Goal: Find specific page/section: Find specific page/section

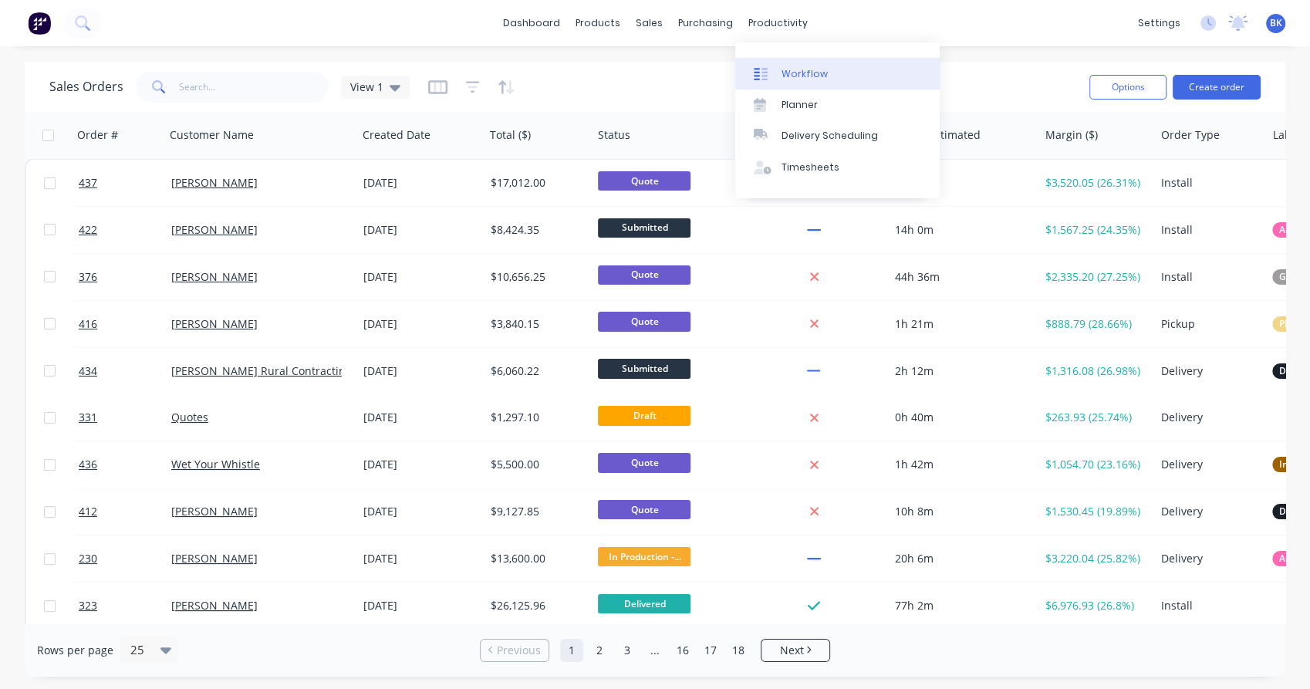
click at [799, 78] on div "Workflow" at bounding box center [805, 74] width 46 height 14
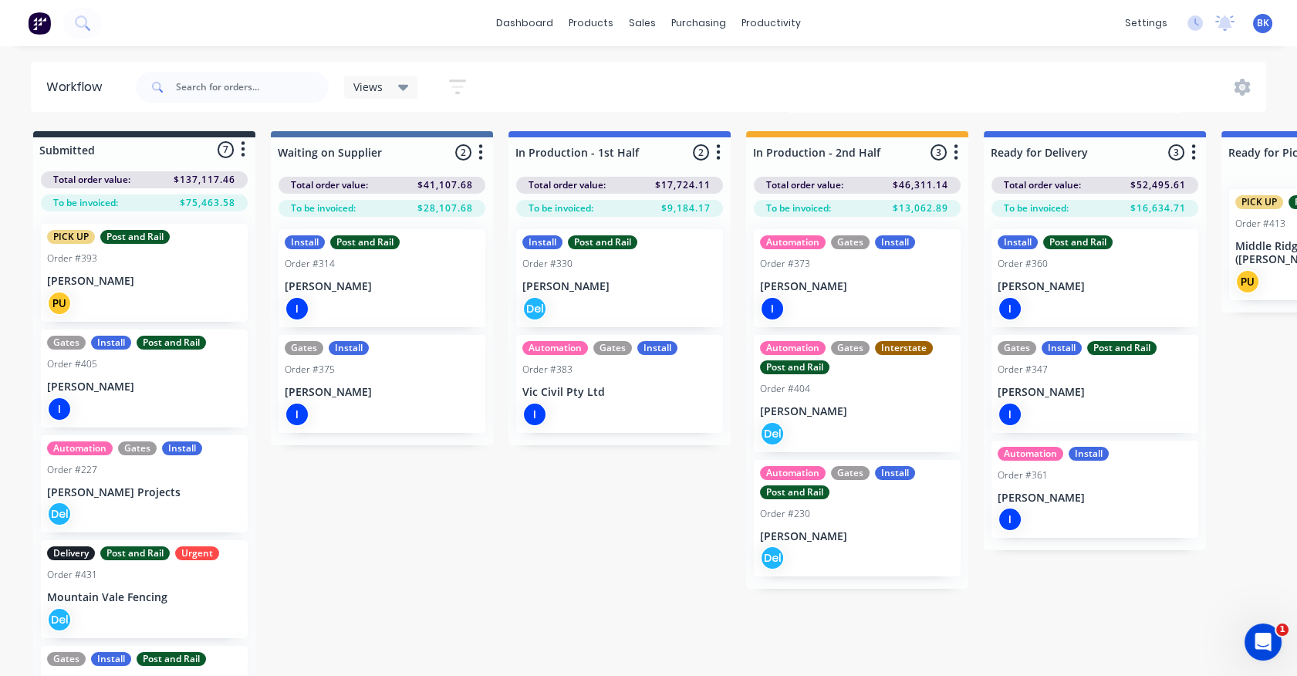
click at [1156, 295] on div "Install Post and Rail Order #360 Aleksandar Kantarovski I" at bounding box center [1094, 278] width 207 height 98
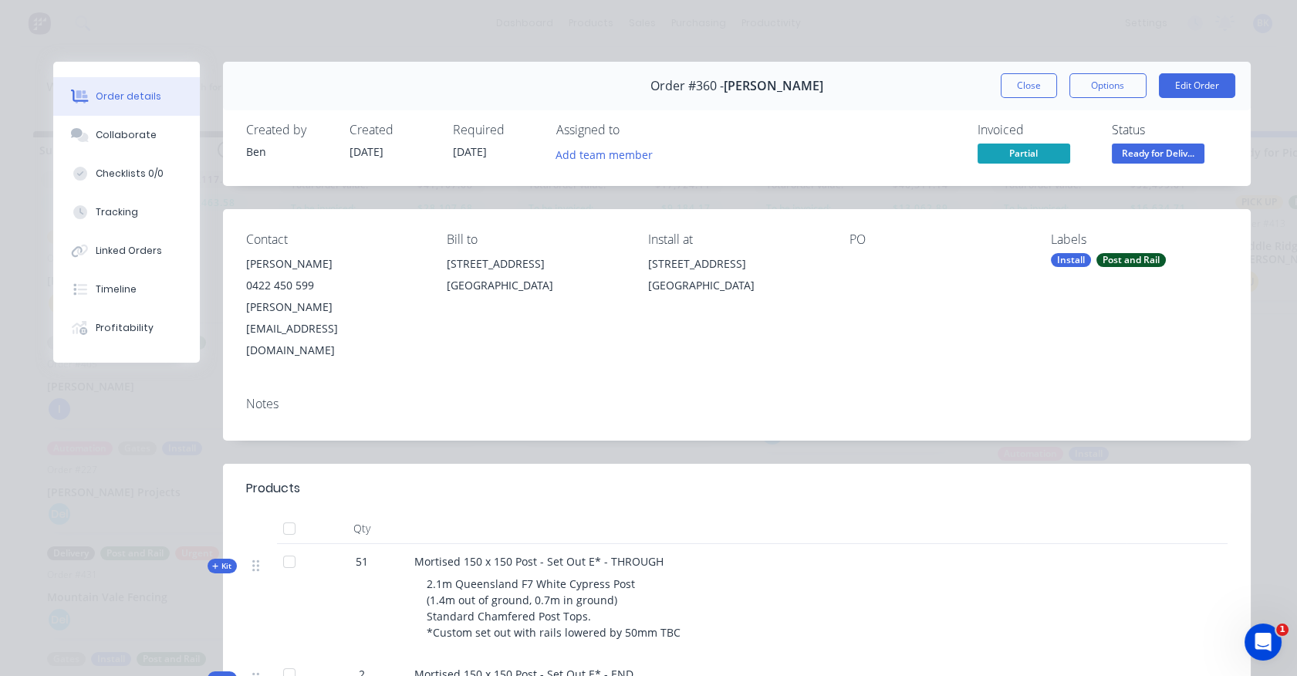
click at [927, 172] on div "Created by Ben Created 26/06/25 Required 26/06/25 Assigned to Add team member I…" at bounding box center [737, 145] width 1028 height 82
click at [998, 154] on span "Partial" at bounding box center [1024, 153] width 93 height 19
click at [1022, 86] on button "Close" at bounding box center [1029, 85] width 56 height 25
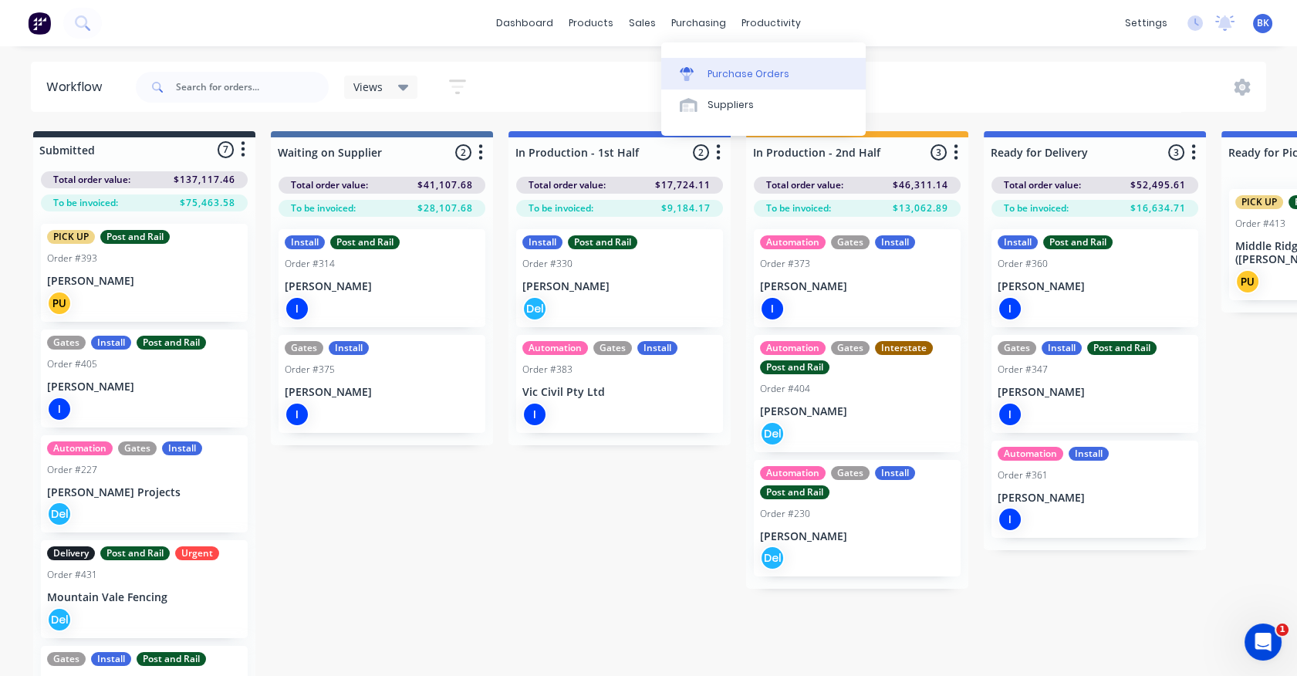
click at [671, 63] on link "Purchase Orders" at bounding box center [763, 73] width 204 height 31
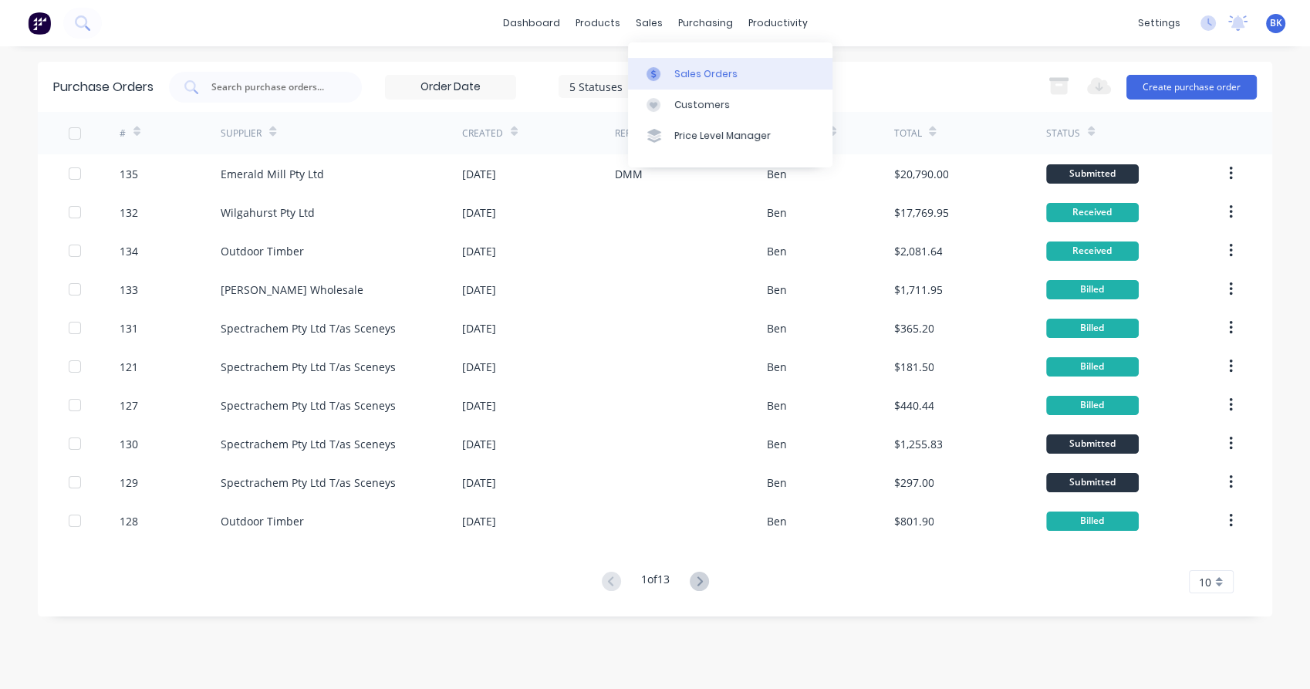
click at [658, 71] on icon at bounding box center [654, 74] width 14 height 14
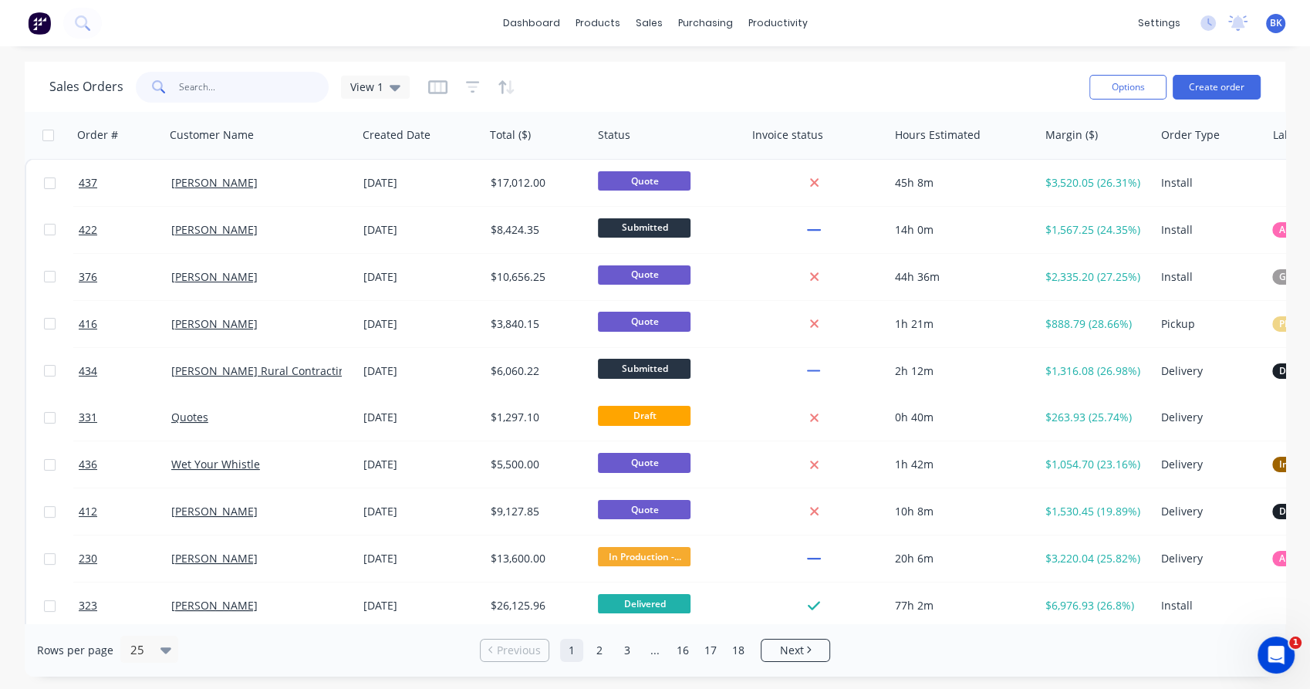
click at [231, 86] on input "text" at bounding box center [254, 87] width 150 height 31
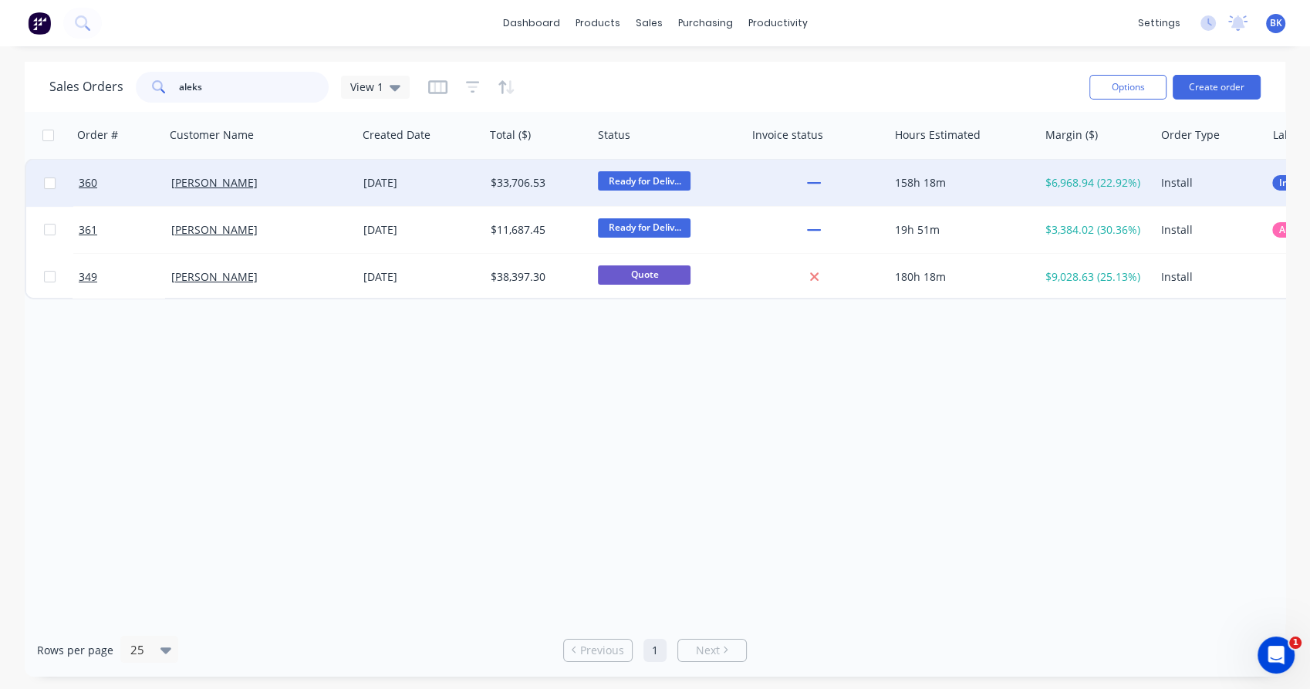
type input "aleks"
click at [333, 183] on div "[PERSON_NAME]" at bounding box center [256, 182] width 171 height 15
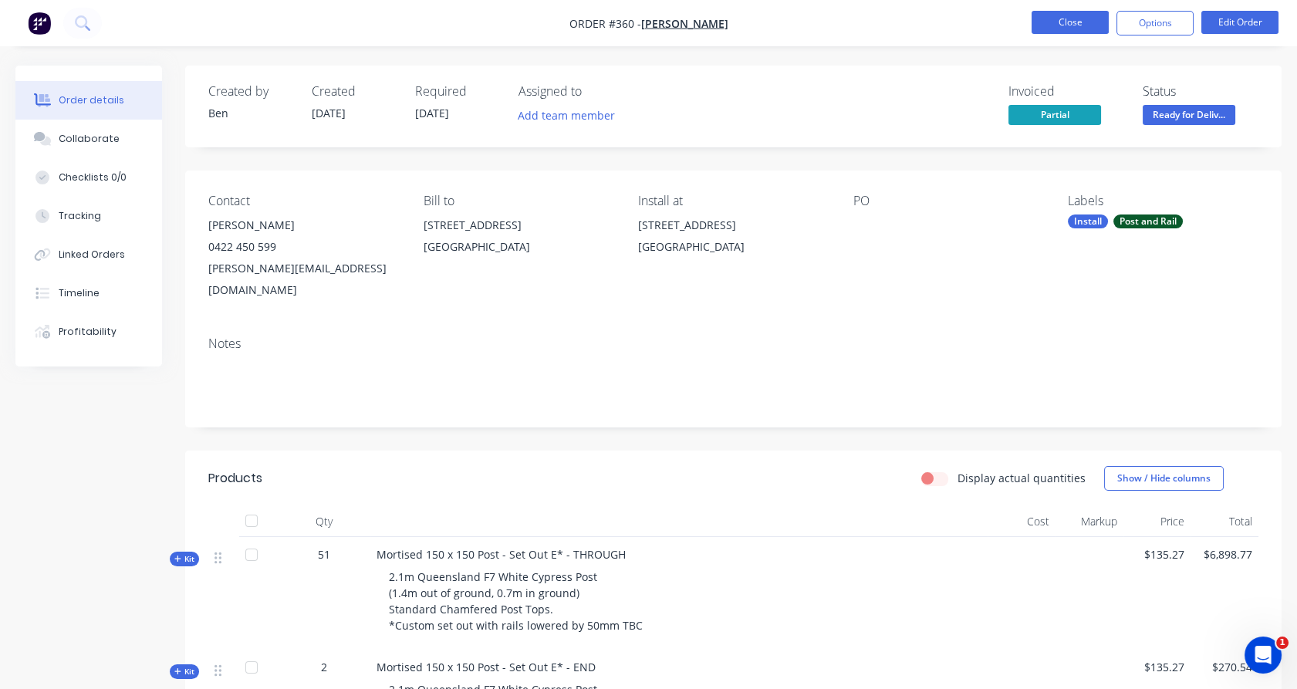
click at [1069, 22] on button "Close" at bounding box center [1070, 22] width 77 height 23
